Goal: Task Accomplishment & Management: Use online tool/utility

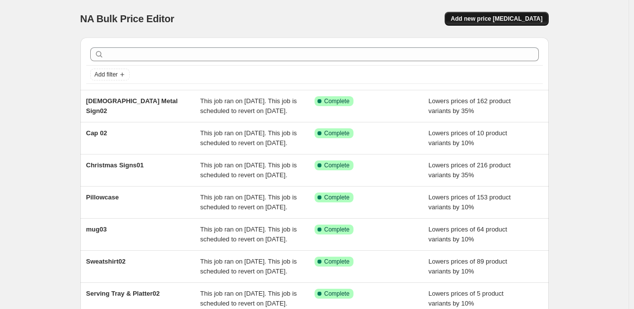
click at [538, 20] on span "Add new price [MEDICAL_DATA]" at bounding box center [497, 19] width 92 height 8
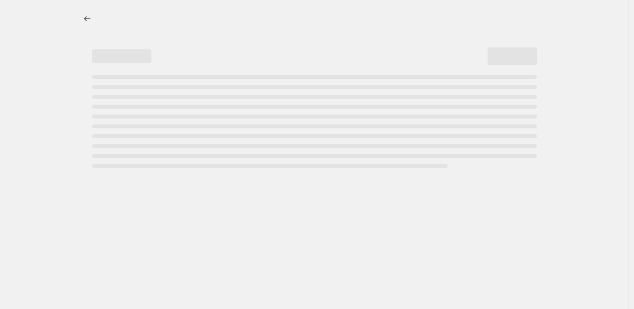
select select "percentage"
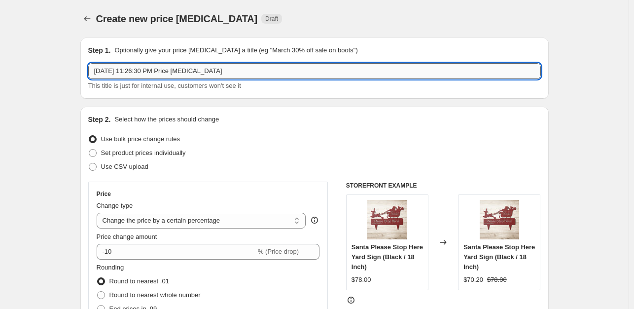
drag, startPoint x: 236, startPoint y: 72, endPoint x: 95, endPoint y: 70, distance: 141.1
click at [95, 70] on input "[DATE] 11:26:30 PM Price [MEDICAL_DATA]" at bounding box center [314, 71] width 453 height 16
type input "Sweatshirt02"
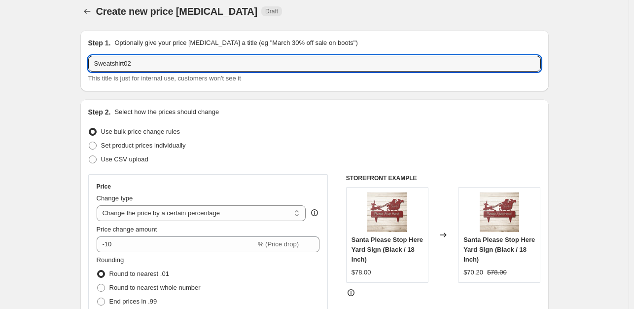
scroll to position [14, 0]
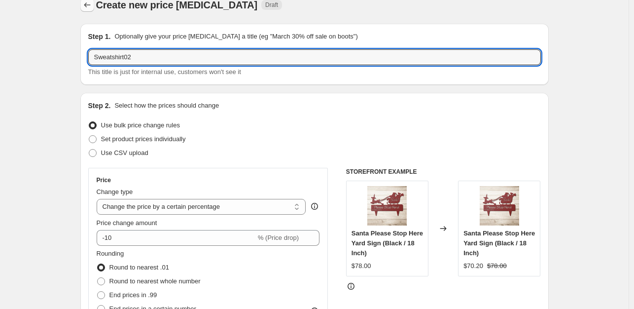
click at [88, 4] on icon "Price change jobs" at bounding box center [87, 4] width 6 height 4
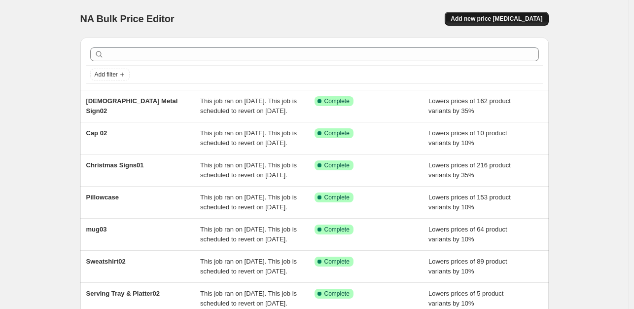
click at [521, 12] on button "Add new price [MEDICAL_DATA]" at bounding box center [497, 19] width 104 height 14
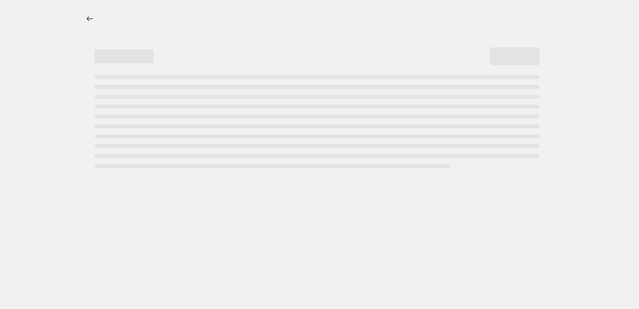
select select "percentage"
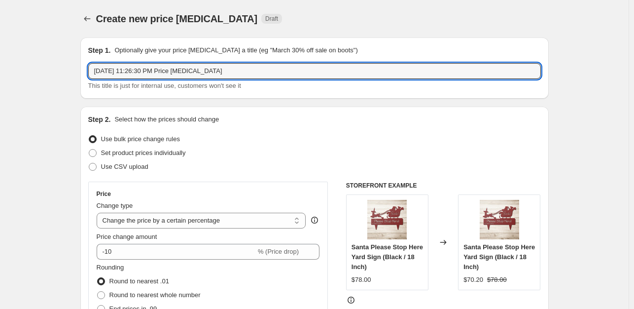
drag, startPoint x: 243, startPoint y: 72, endPoint x: 56, endPoint y: 80, distance: 187.6
type input "s"
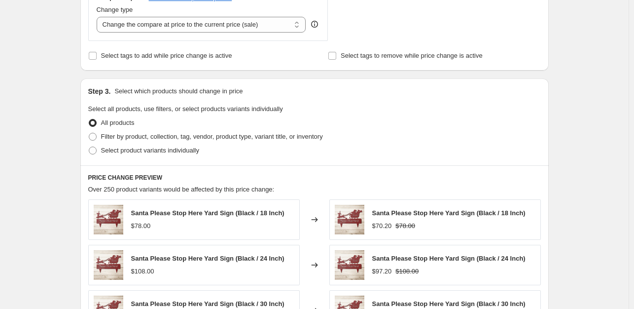
scroll to position [391, 0]
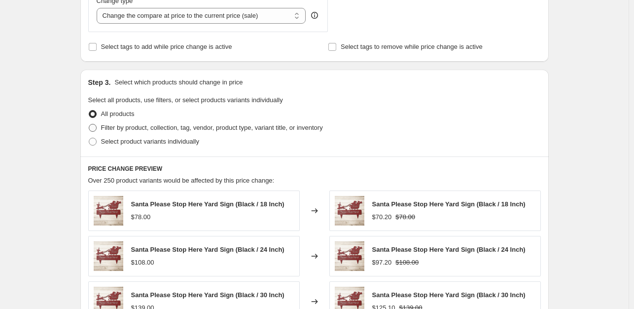
type input "Swaetshirt03"
click at [96, 128] on span at bounding box center [93, 128] width 8 height 8
click at [89, 124] on input "Filter by product, collection, tag, vendor, product type, variant title, or inv…" at bounding box center [89, 124] width 0 height 0
radio input "true"
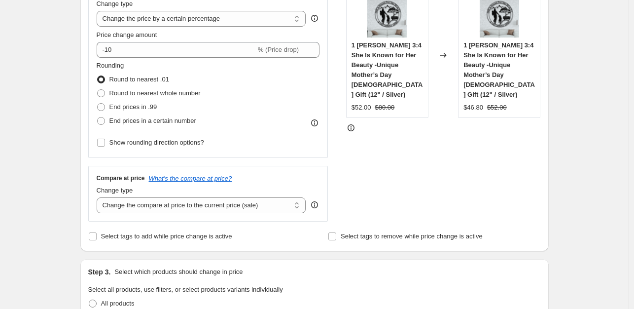
scroll to position [127, 0]
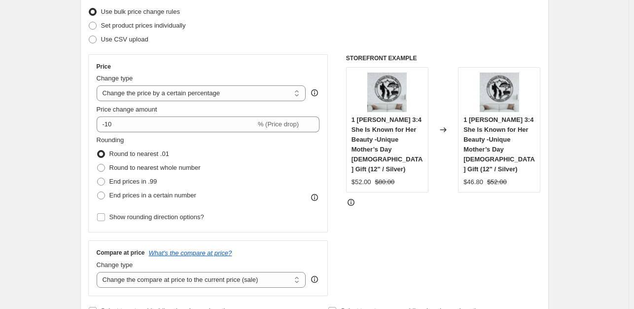
drag, startPoint x: 99, startPoint y: 216, endPoint x: 259, endPoint y: 226, distance: 161.2
click at [100, 215] on input "Show rounding direction options?" at bounding box center [101, 217] width 8 height 8
checkbox input "true"
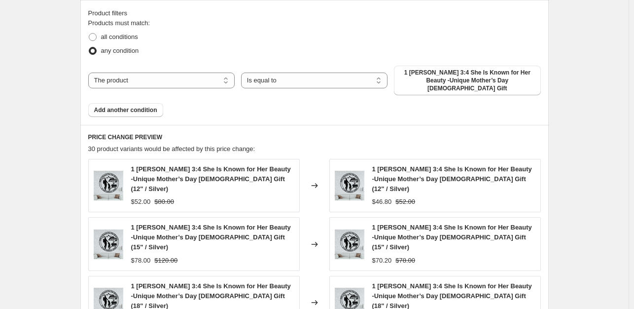
scroll to position [607, 0]
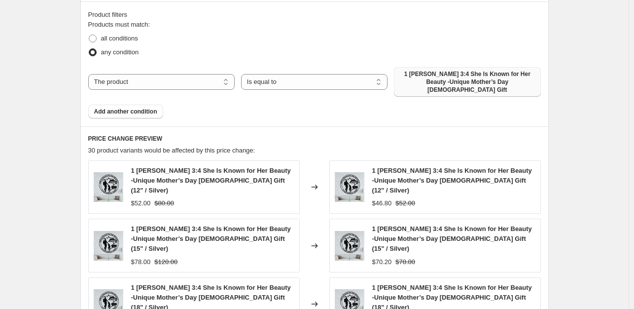
click at [457, 80] on span "1 [PERSON_NAME] 3:4 She Is Known for Her Beauty -Unique Mother’s Day [DEMOGRAPH…" at bounding box center [467, 82] width 135 height 24
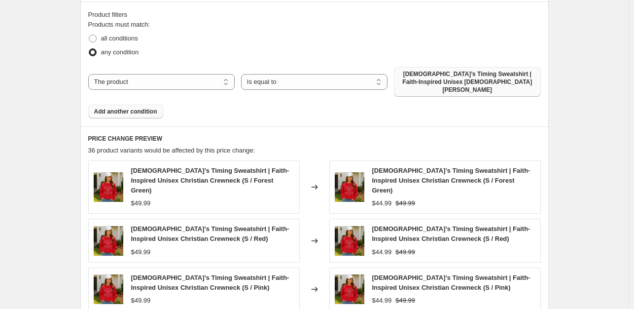
click at [139, 108] on span "Add another condition" at bounding box center [125, 112] width 63 height 8
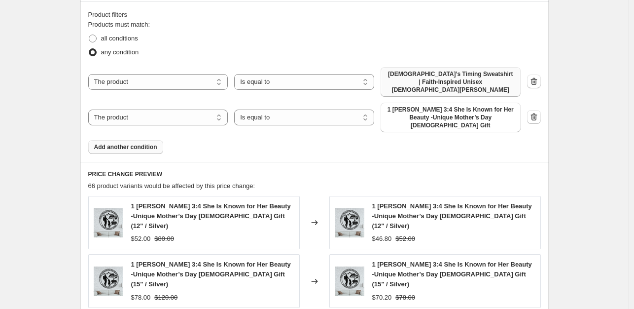
click at [467, 107] on span "1 [PERSON_NAME] 3:4 She Is Known for Her Beauty -Unique Mother’s Day [DEMOGRAPH…" at bounding box center [451, 118] width 128 height 24
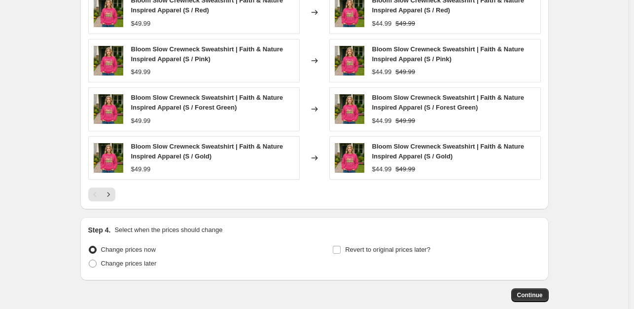
scroll to position [898, 0]
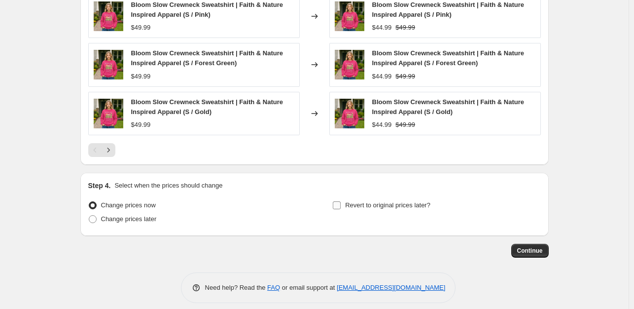
click at [340, 201] on input "Revert to original prices later?" at bounding box center [337, 205] width 8 height 8
checkbox input "true"
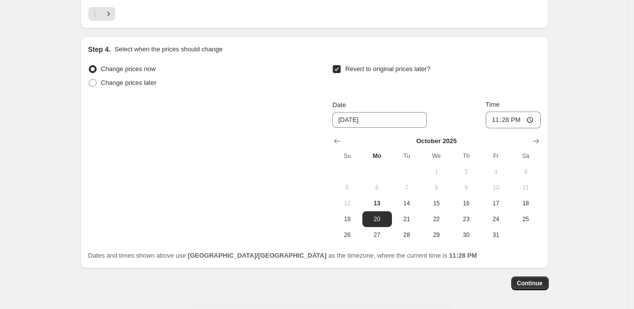
scroll to position [1066, 0]
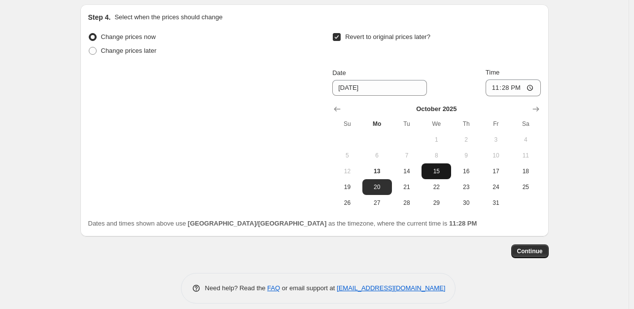
click at [447, 167] on span "15" at bounding box center [437, 171] width 22 height 8
type input "[DATE]"
click at [541, 247] on span "Continue" at bounding box center [530, 251] width 26 height 8
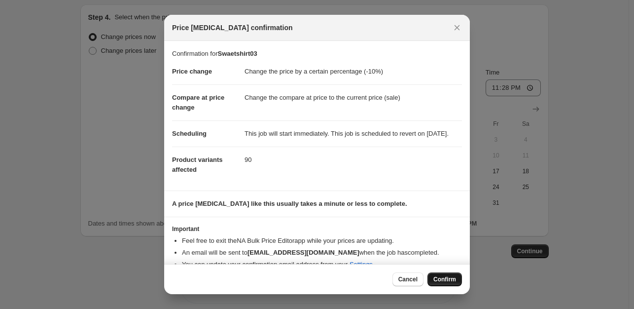
click at [457, 278] on button "Confirm" at bounding box center [445, 279] width 35 height 14
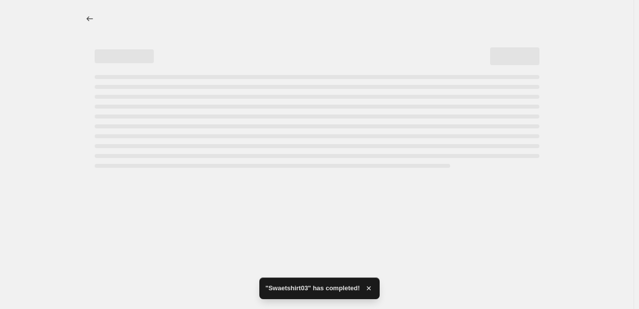
select select "percentage"
